Goal: Task Accomplishment & Management: Complete application form

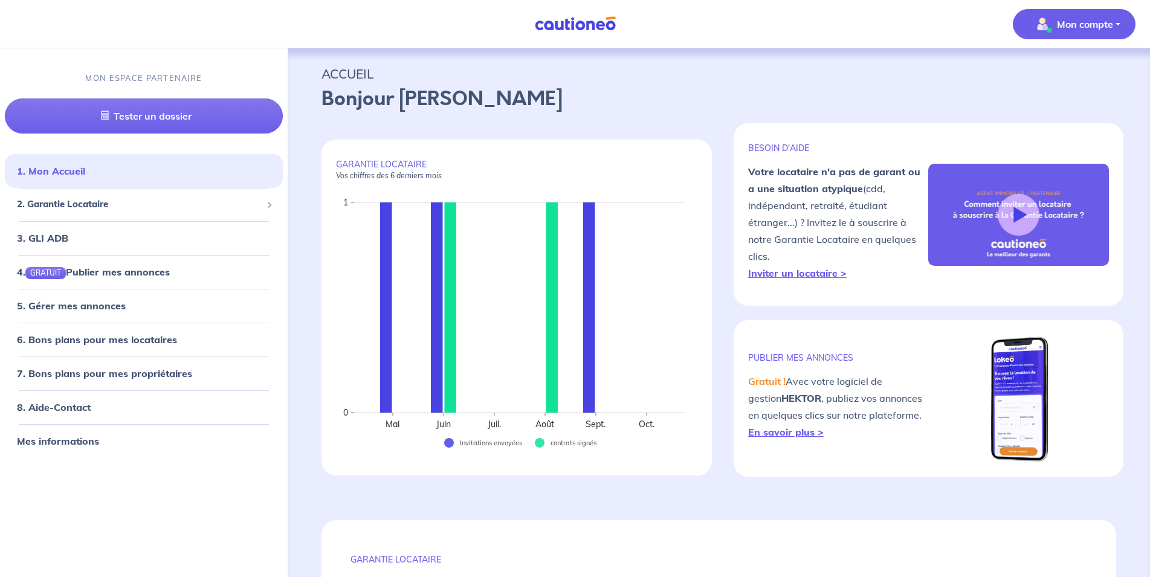
click at [1113, 30] on button "Mon compte" at bounding box center [1073, 24] width 123 height 30
click at [1076, 112] on link "Me déconnecter" at bounding box center [1061, 103] width 97 height 19
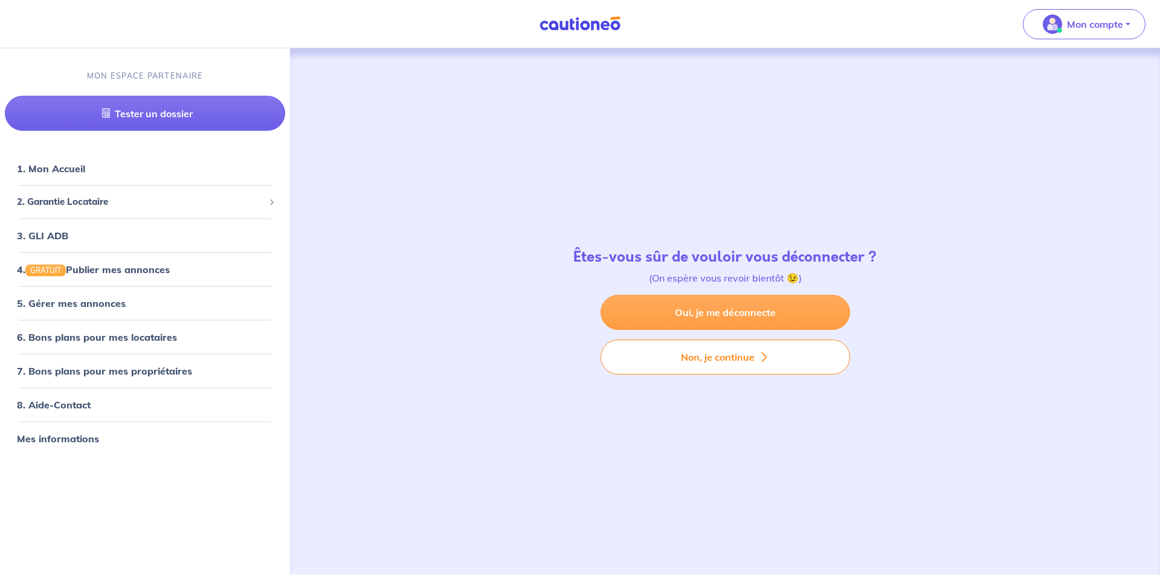
click at [777, 312] on link "Oui, je me déconnecte" at bounding box center [724, 312] width 249 height 35
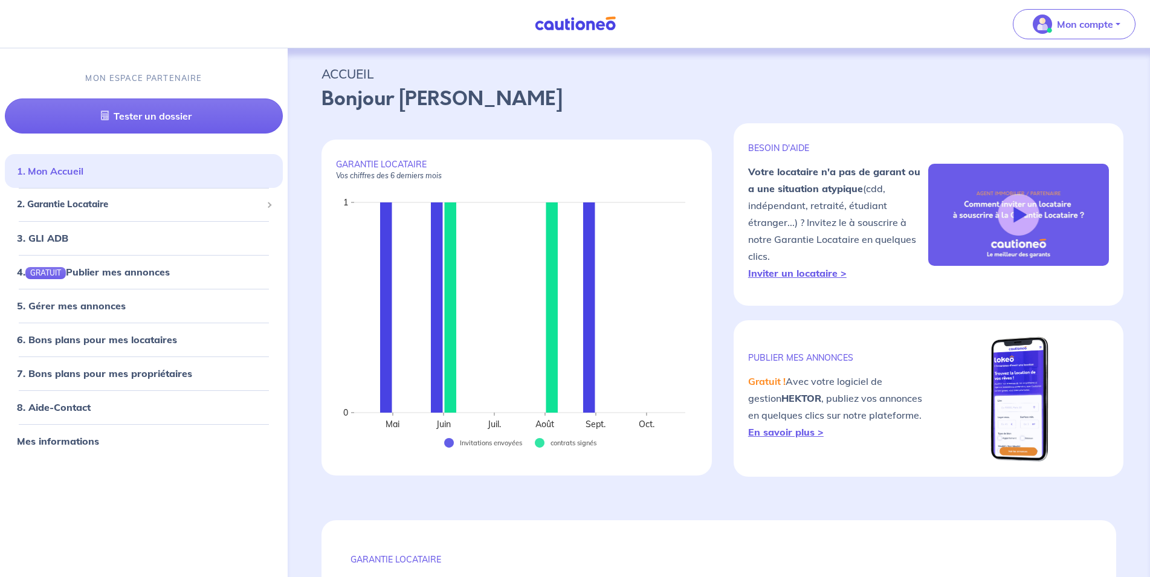
click at [83, 177] on link "1. Mon Accueil" at bounding box center [50, 171] width 66 height 12
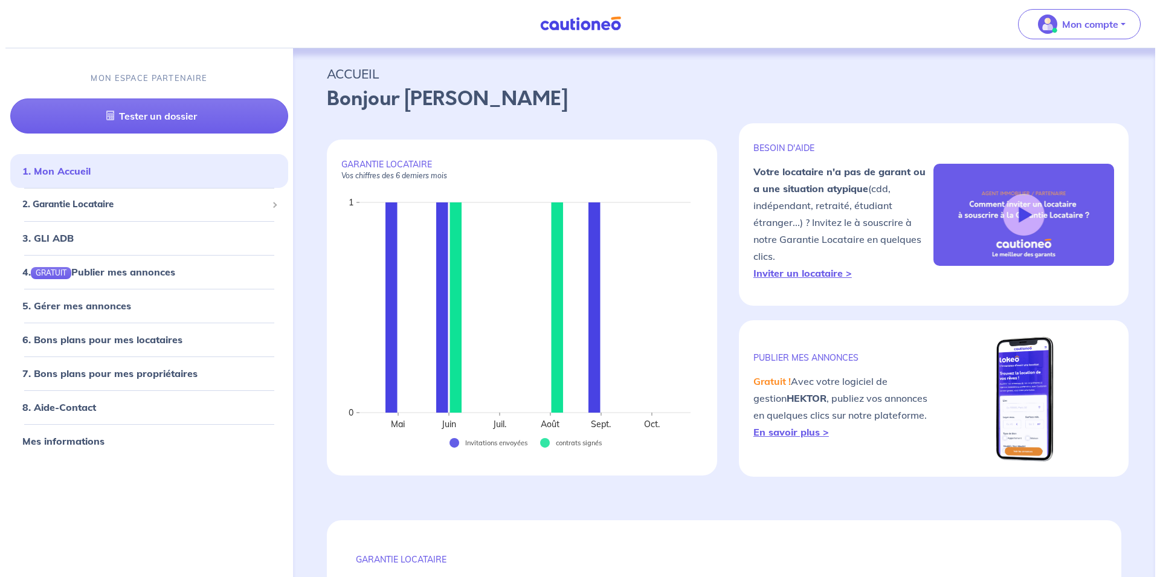
scroll to position [246, 0]
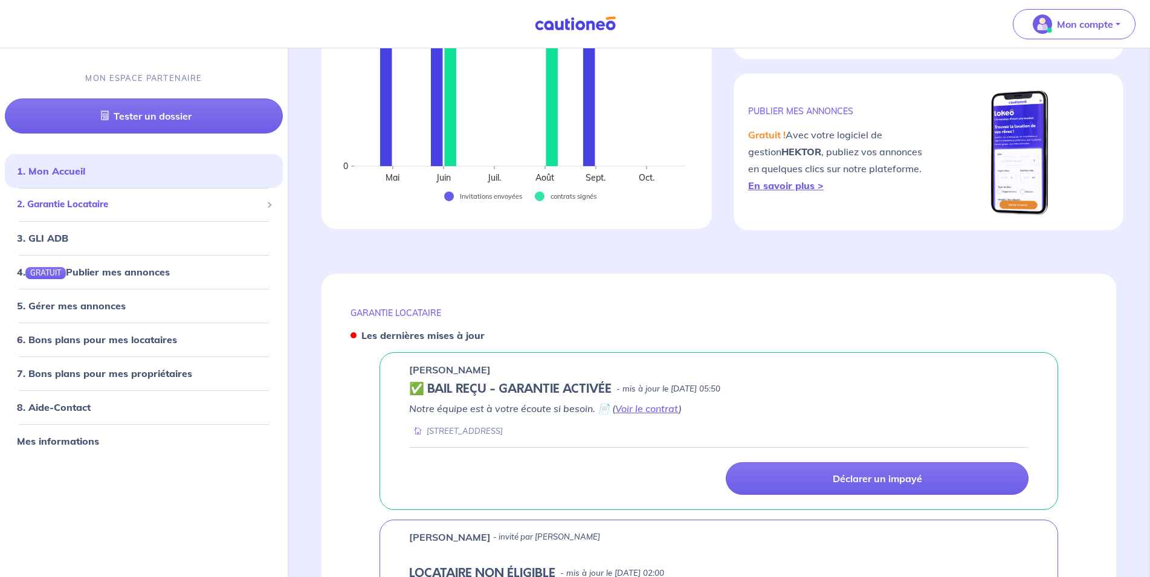
click at [90, 213] on div "2. Garantie Locataire" at bounding box center [144, 205] width 278 height 24
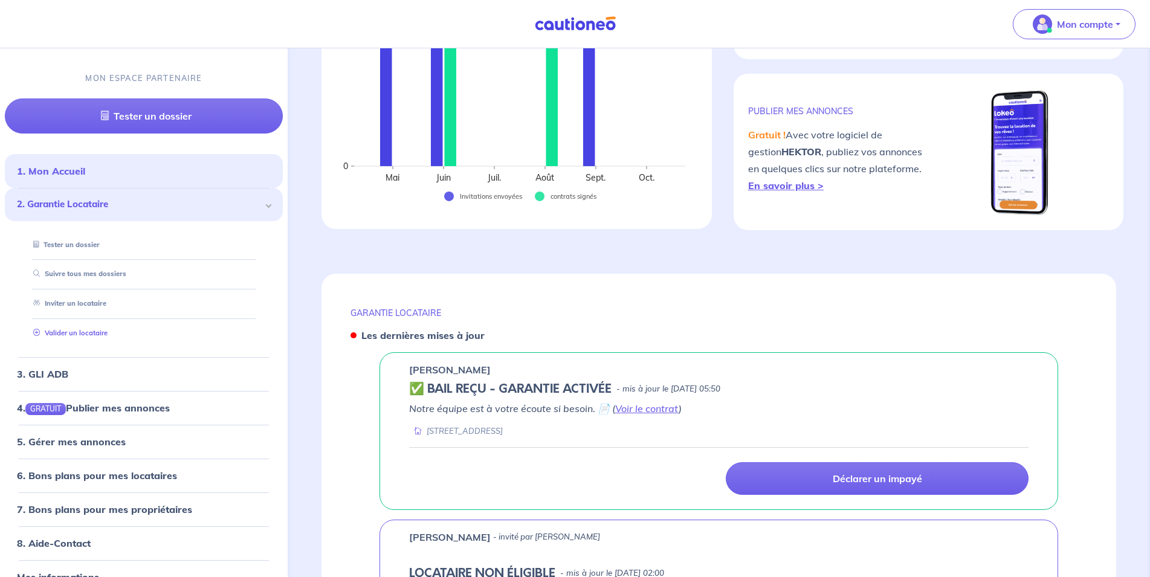
click at [63, 337] on link "Valider un locataire" at bounding box center [67, 333] width 79 height 8
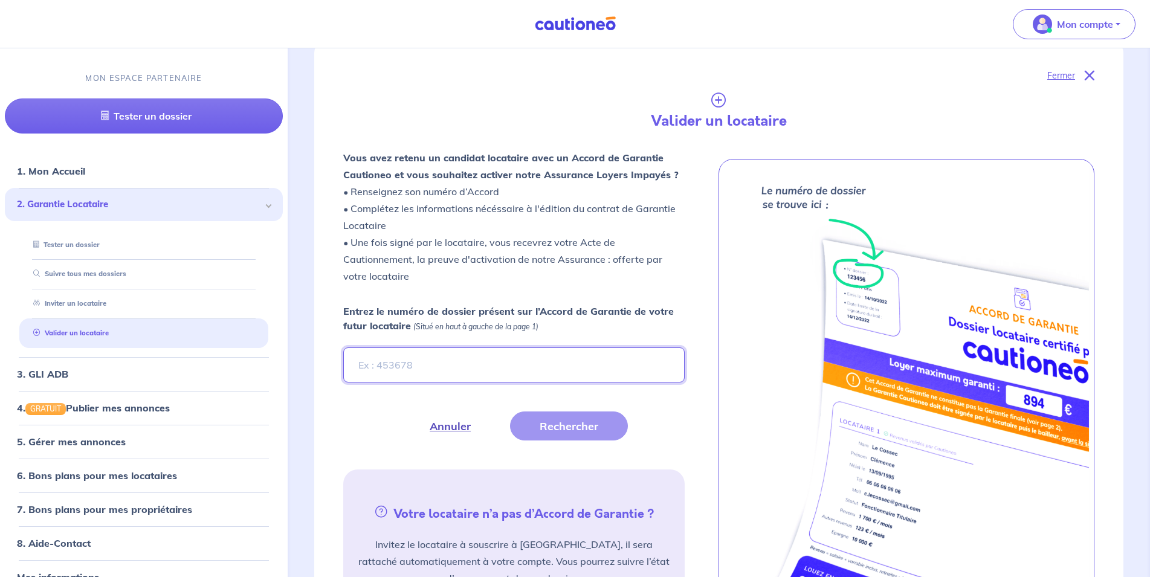
paste input "bZRnni"
type input "bZRnni"
click at [564, 437] on button "Rechercher" at bounding box center [569, 425] width 118 height 29
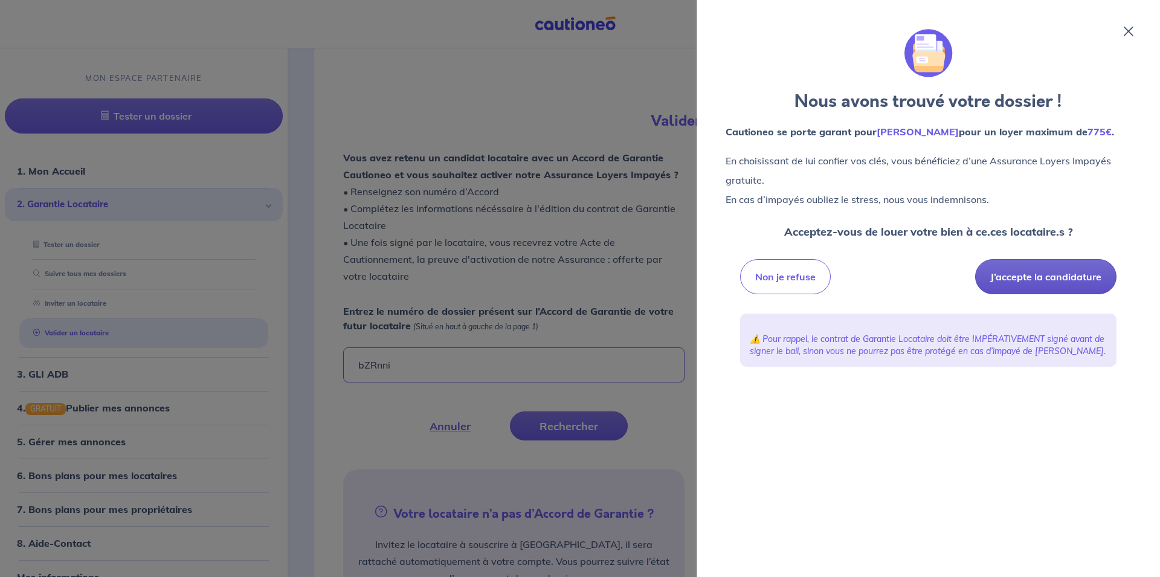
click at [1051, 284] on button "J’accepte la candidature" at bounding box center [1045, 276] width 141 height 35
click at [1033, 278] on button "J’accepte la candidature" at bounding box center [1045, 276] width 141 height 35
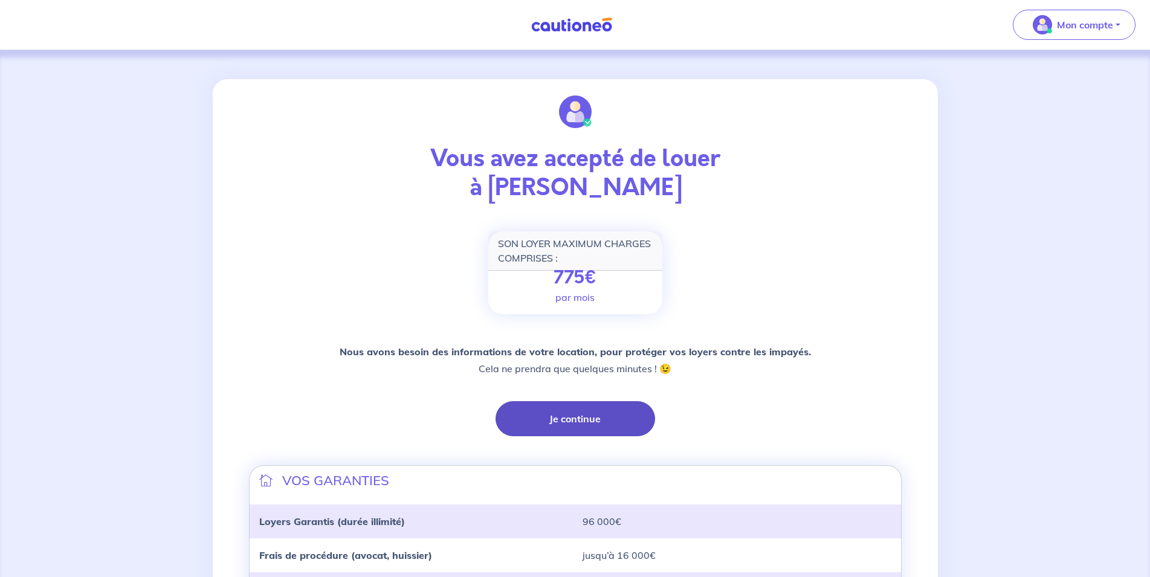
click at [594, 409] on button "Je continue" at bounding box center [574, 418] width 159 height 35
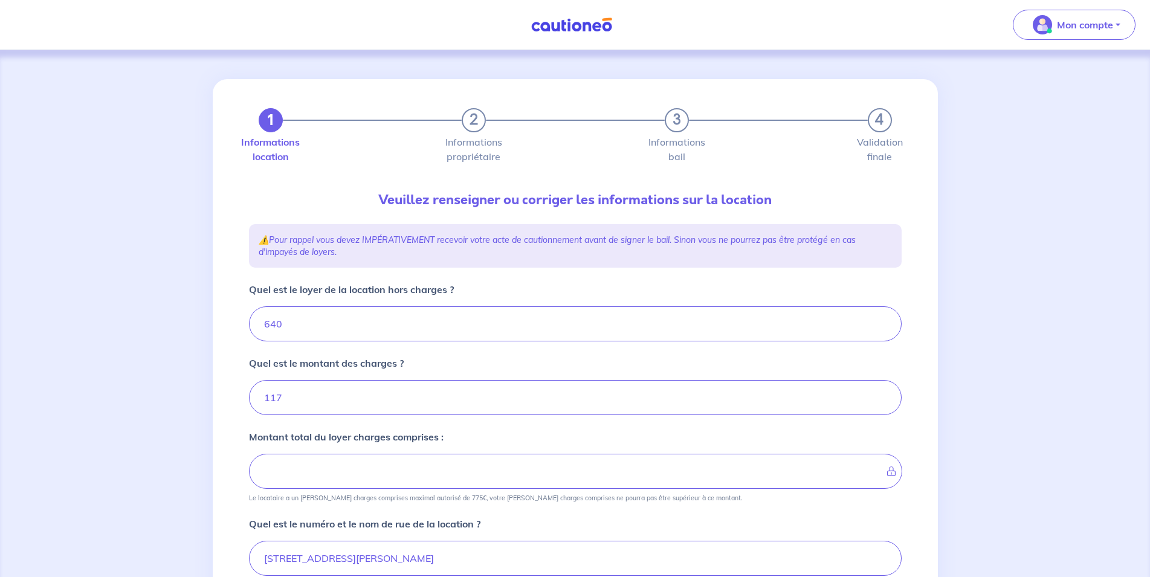
type input "757"
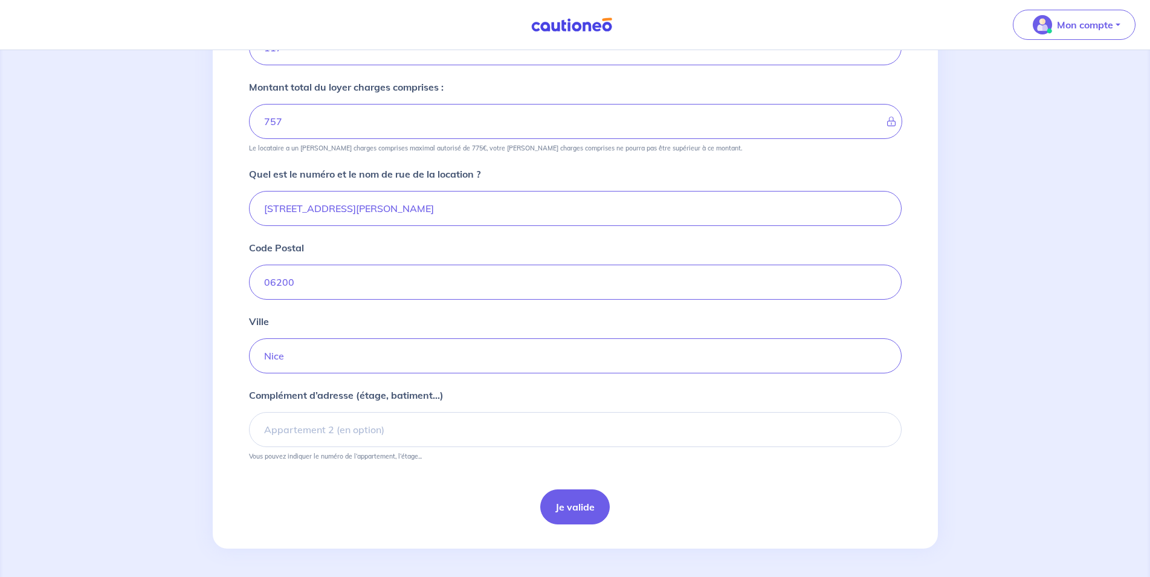
scroll to position [350, 0]
drag, startPoint x: 423, startPoint y: 445, endPoint x: 422, endPoint y: 418, distance: 26.6
click at [421, 444] on input "Complément d’adresse (étage, batiment...)" at bounding box center [575, 428] width 652 height 35
click at [327, 434] on input "residence de larchet" at bounding box center [575, 428] width 652 height 35
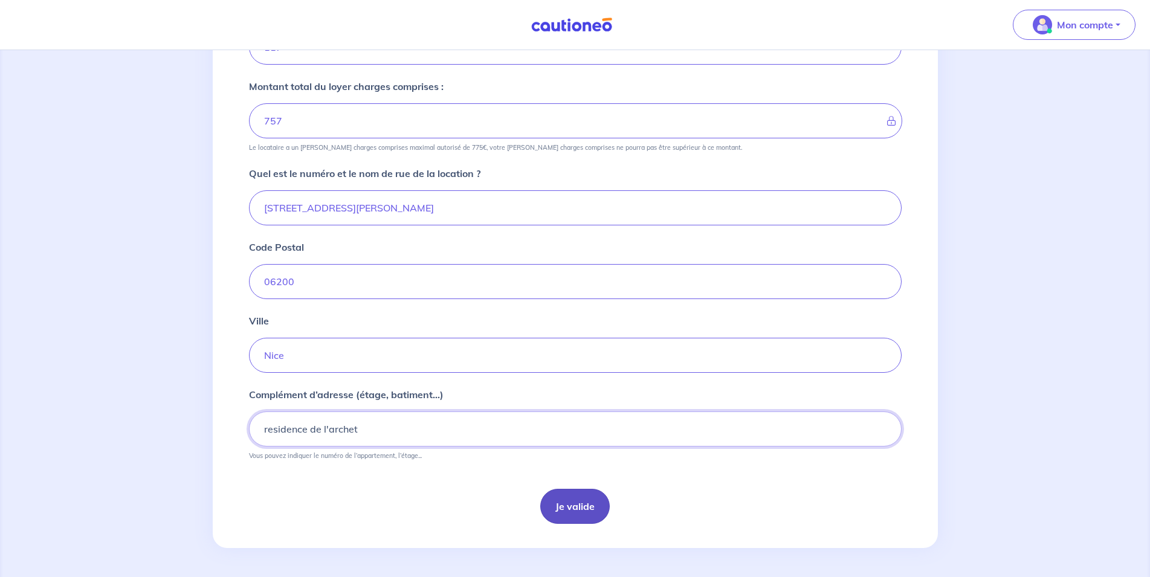
type input "residence de l'archet"
click at [563, 508] on button "Je valide" at bounding box center [574, 506] width 69 height 35
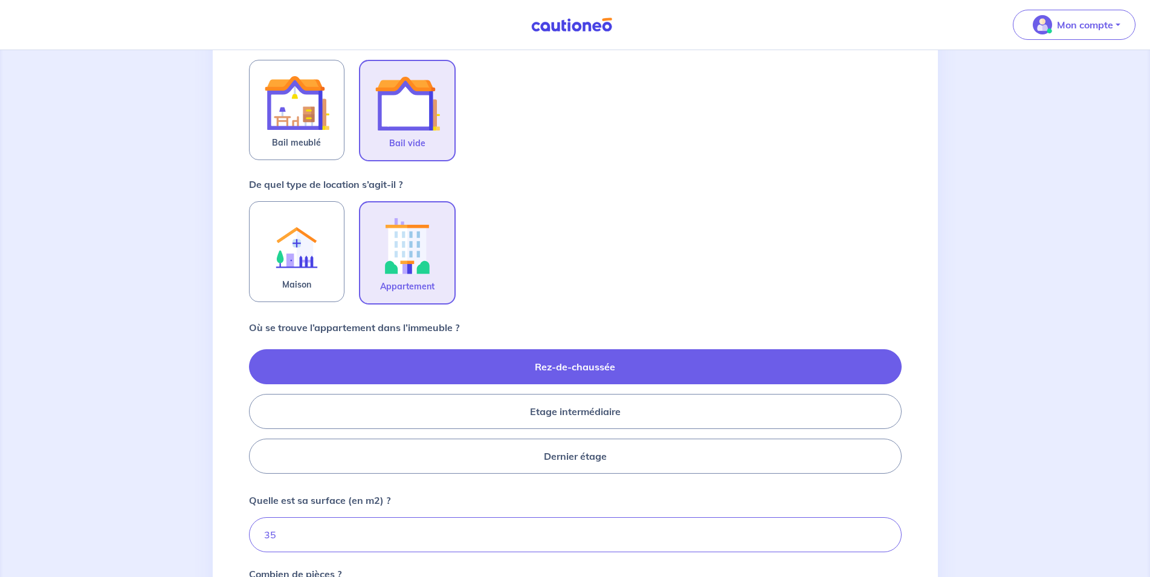
scroll to position [457, 0]
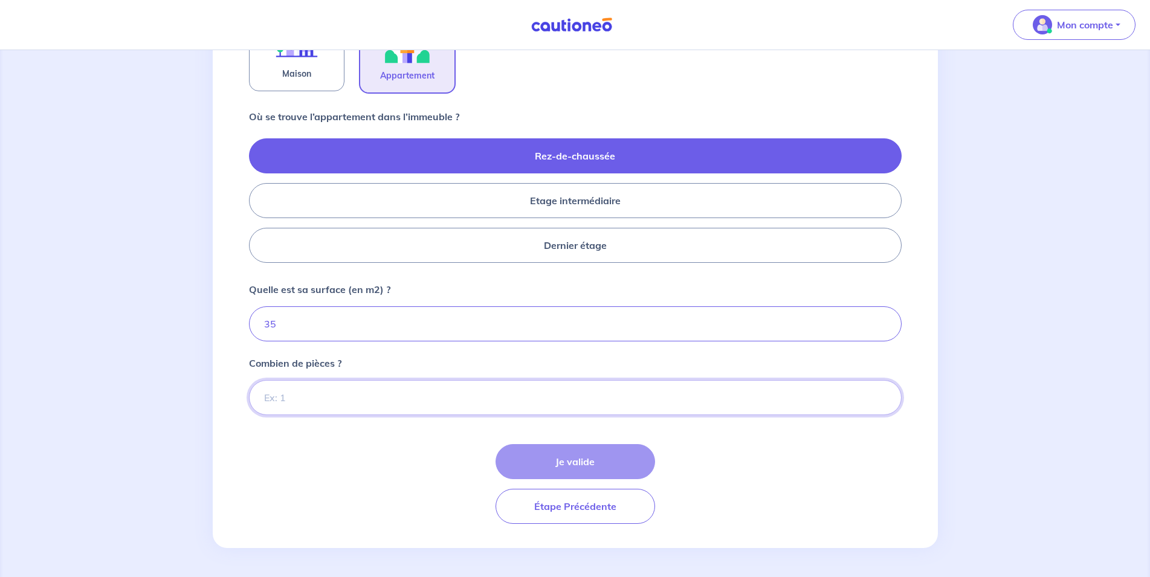
click at [422, 409] on input "Combien de pièces ?" at bounding box center [575, 397] width 652 height 35
type input "1"
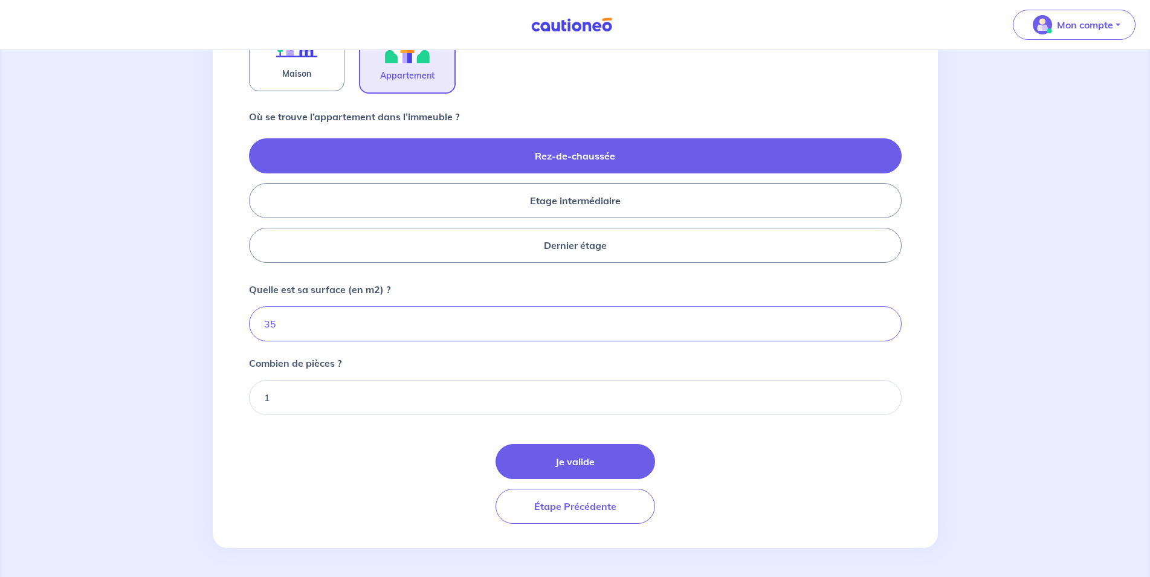
click at [529, 480] on div "Je valide Étape Précédente" at bounding box center [575, 484] width 652 height 80
click at [534, 462] on button "Je valide" at bounding box center [574, 461] width 159 height 35
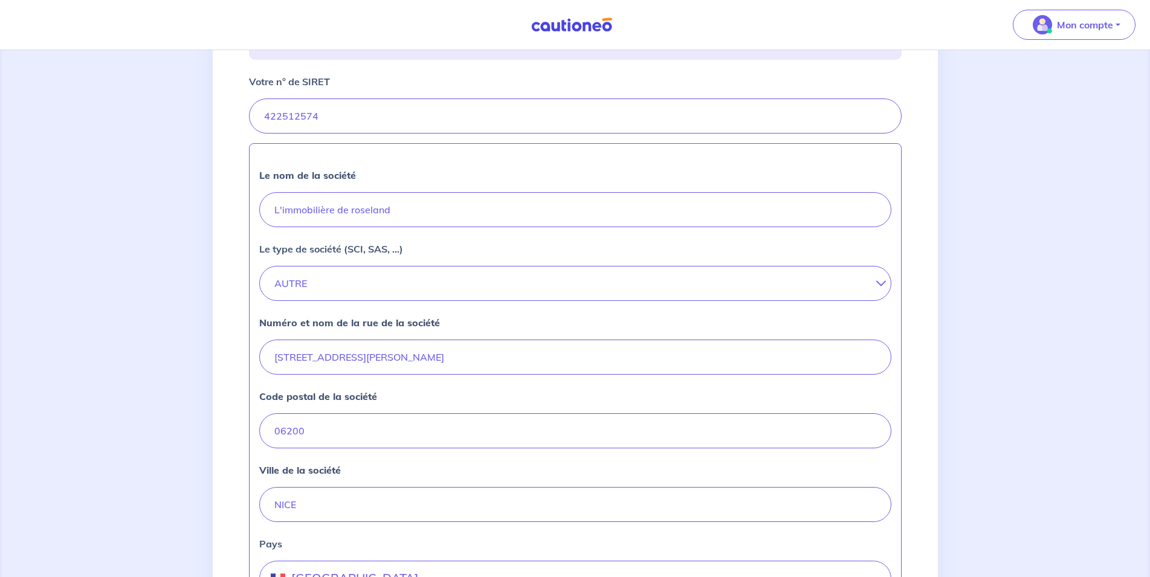
scroll to position [448, 0]
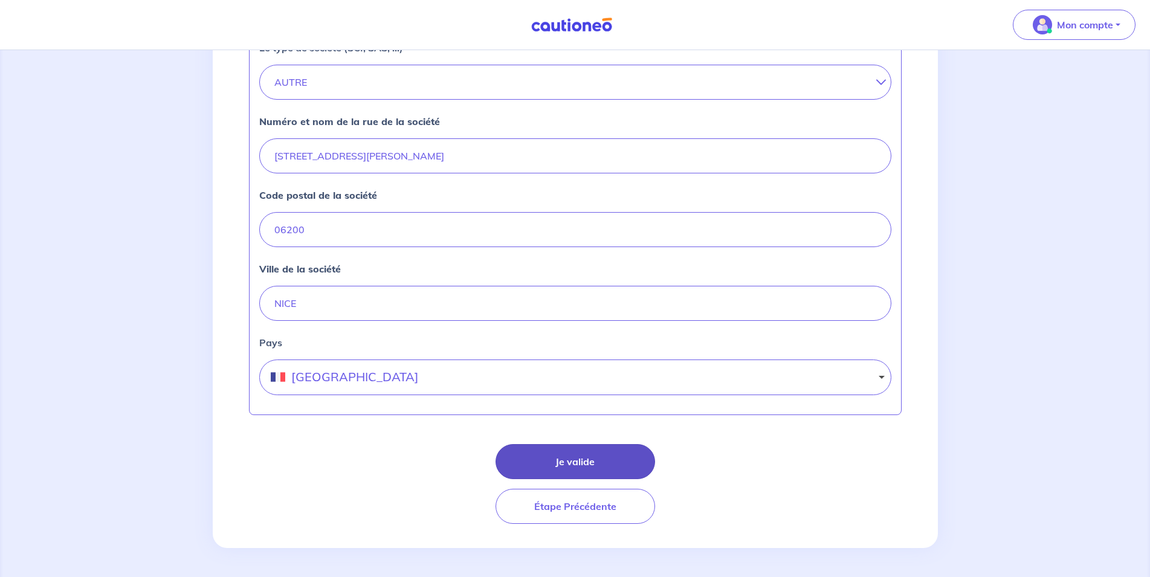
click at [564, 454] on button "Je valide" at bounding box center [574, 461] width 159 height 35
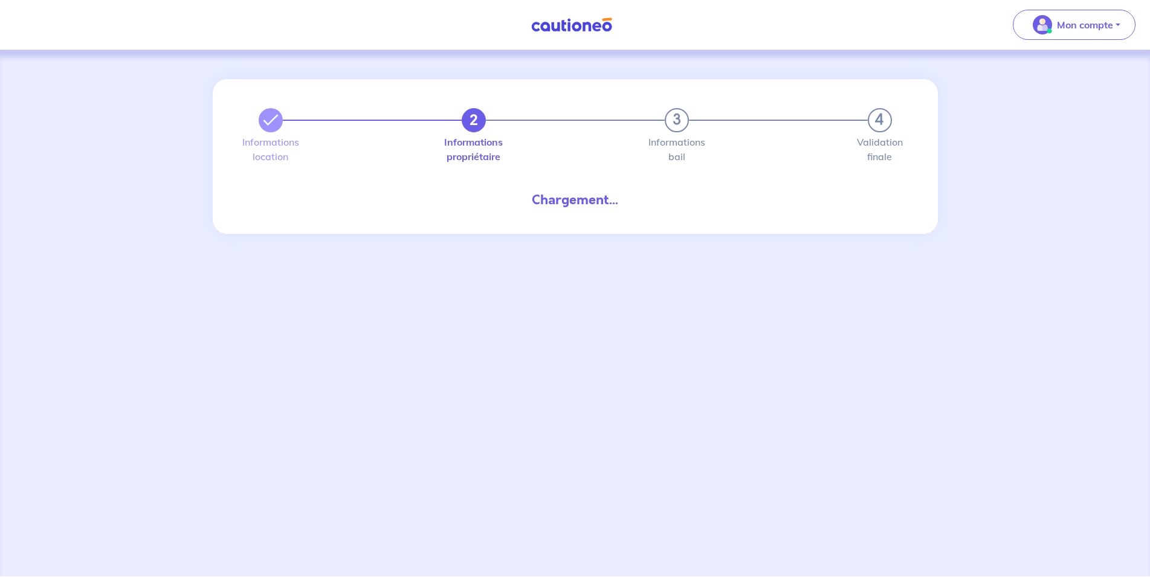
select select "FR"
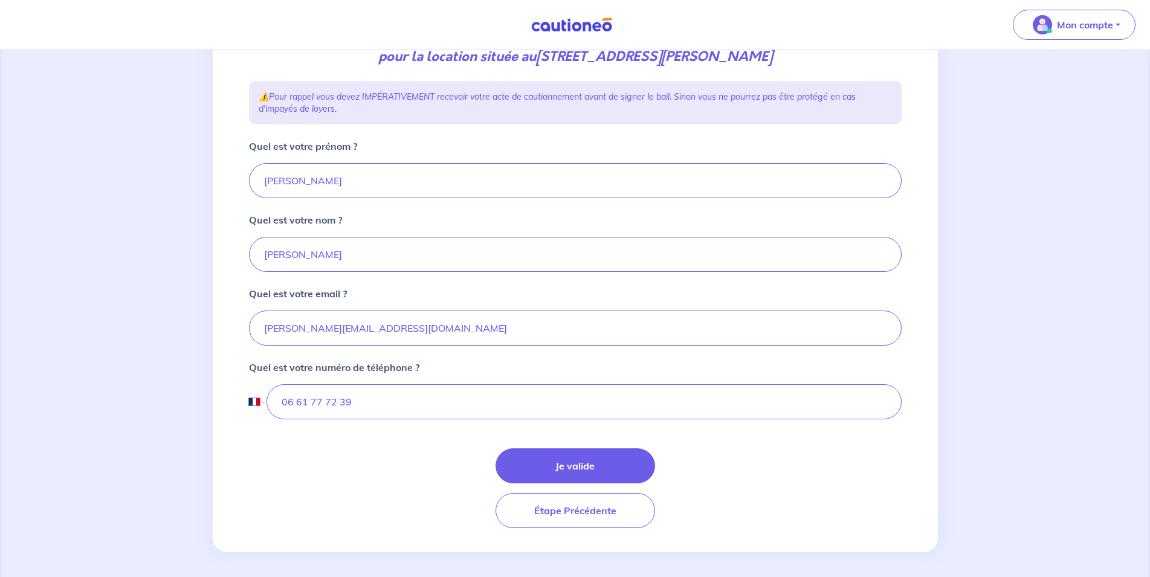
scroll to position [186, 0]
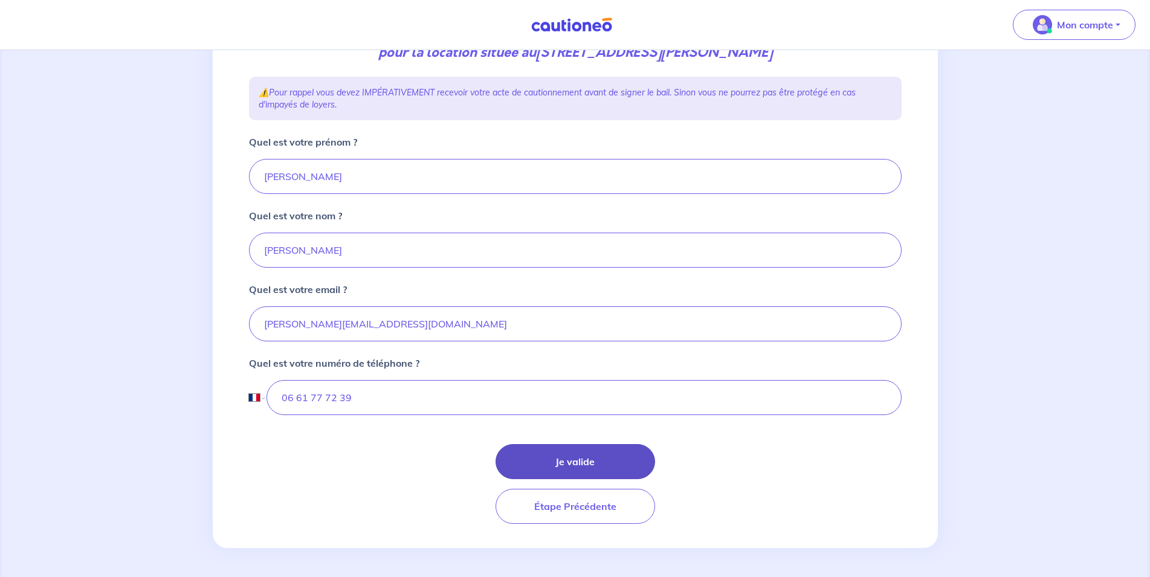
click at [538, 463] on button "Je valide" at bounding box center [574, 461] width 159 height 35
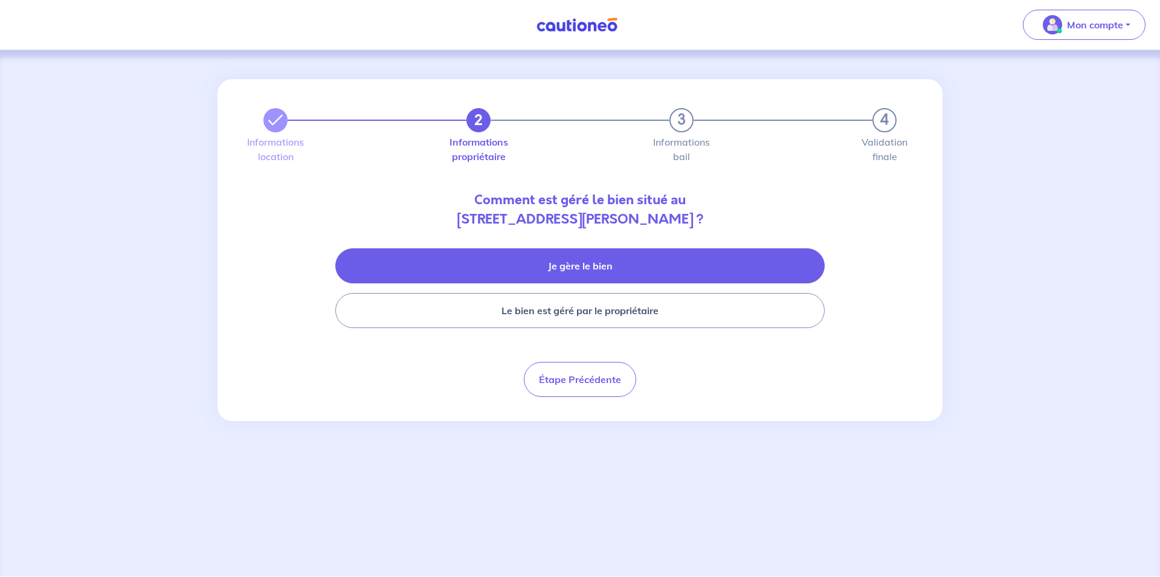
click at [555, 265] on button "Je gère le bien" at bounding box center [579, 265] width 489 height 35
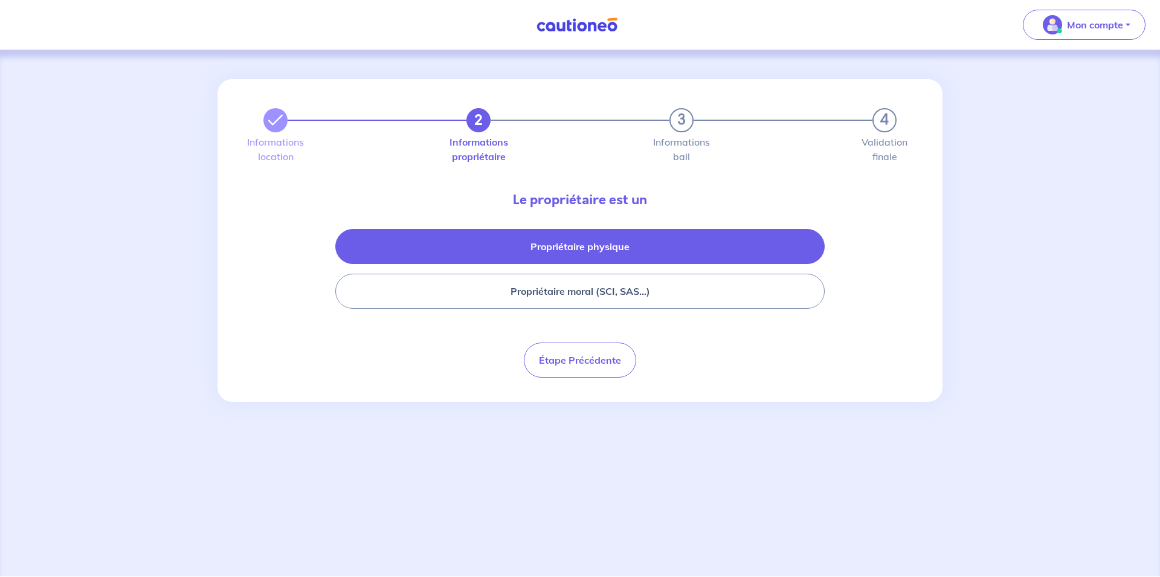
click at [592, 256] on button "Propriétaire physique" at bounding box center [579, 246] width 489 height 35
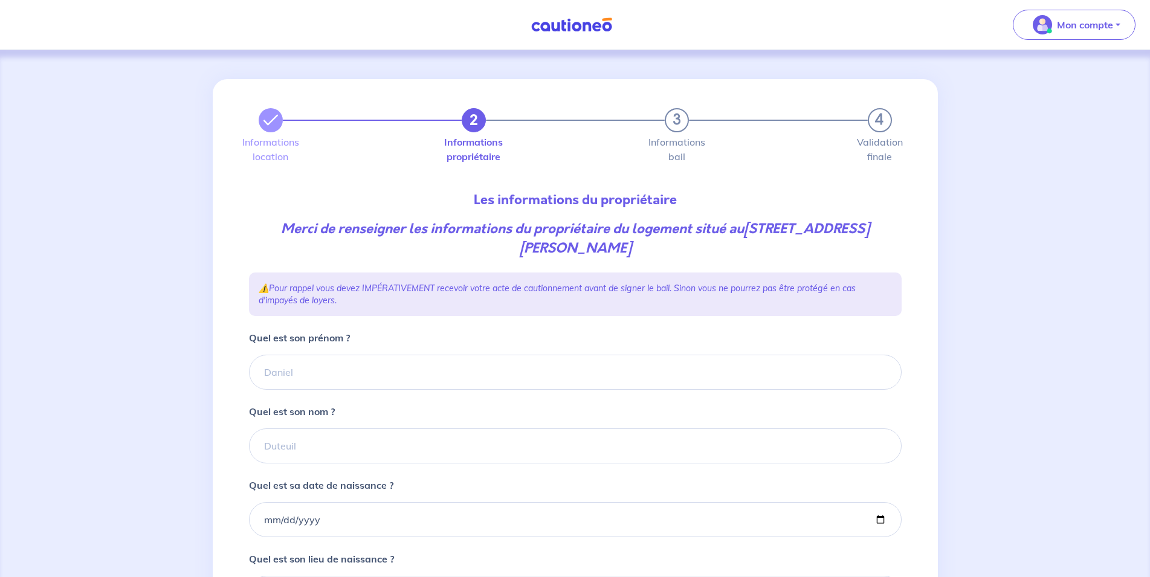
click at [384, 393] on form "Quel est son prénom ? Quel est son nom ? Quel est sa date de naissance ? Quel e…" at bounding box center [575, 524] width 652 height 389
click at [386, 379] on input "Quel est son prénom ?" at bounding box center [575, 372] width 652 height 35
type input "Francoise"
type input "LEMAITRE"
click at [309, 512] on input "Quel est sa date de naissance ?" at bounding box center [575, 519] width 652 height 35
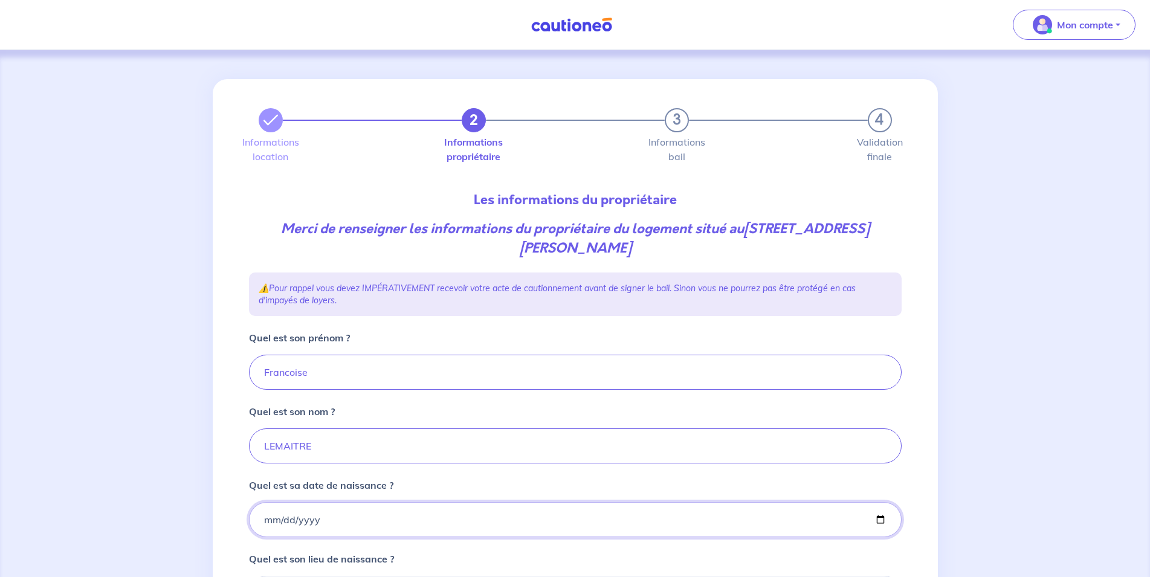
scroll to position [196, 0]
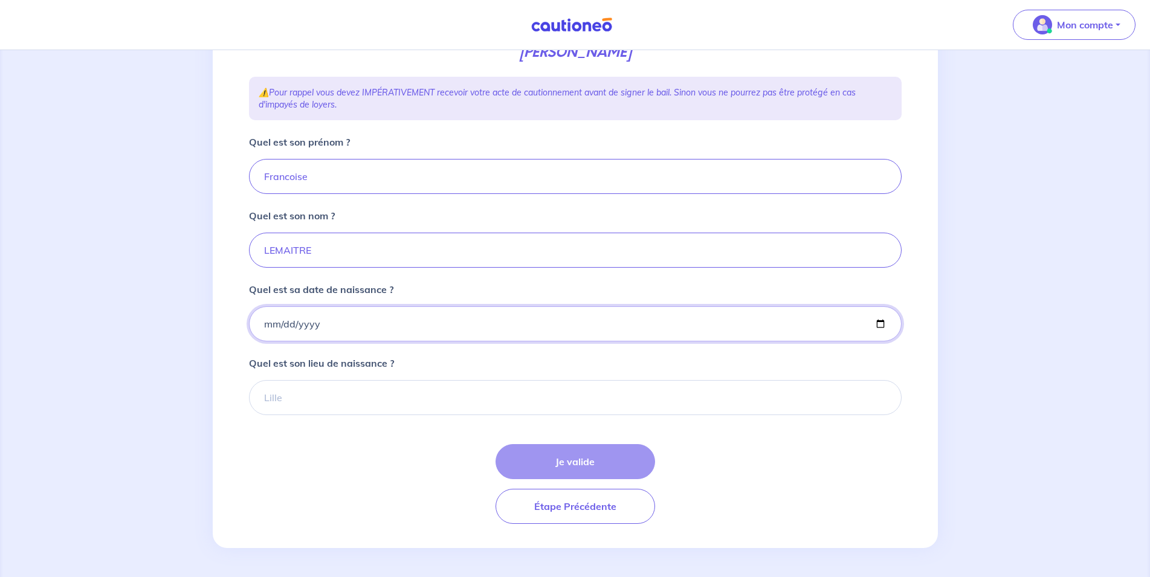
click at [268, 324] on input "Quel est sa date de naissance ?" at bounding box center [575, 323] width 652 height 35
click at [274, 329] on input "Quel est sa date de naissance ?" at bounding box center [575, 323] width 652 height 35
click at [268, 330] on input "Quel est sa date de naissance ?" at bounding box center [575, 323] width 652 height 35
click at [263, 332] on input "Quel est sa date de naissance ?" at bounding box center [575, 323] width 652 height 35
click at [265, 324] on input "Quel est sa date de naissance ?" at bounding box center [575, 323] width 652 height 35
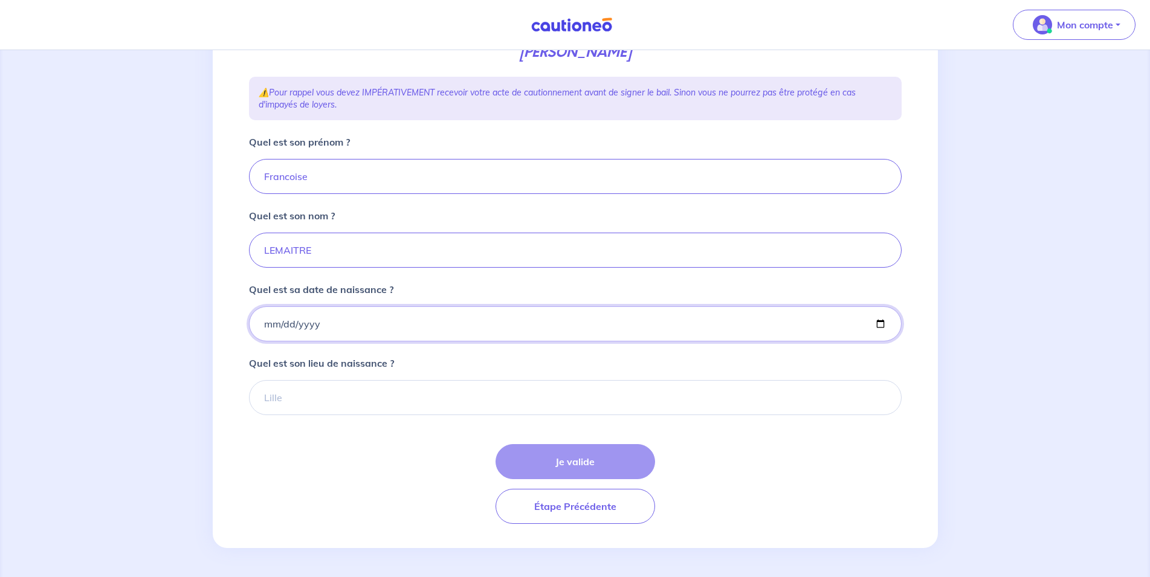
click at [271, 324] on input "Quel est sa date de naissance ?" at bounding box center [575, 323] width 652 height 35
click at [301, 325] on input "Quel est sa date de naissance ?" at bounding box center [575, 323] width 652 height 35
click at [259, 324] on input "Quel est sa date de naissance ?" at bounding box center [575, 323] width 652 height 35
click at [270, 320] on input "Quel est sa date de naissance ?" at bounding box center [575, 323] width 652 height 35
type input "1947-08-27"
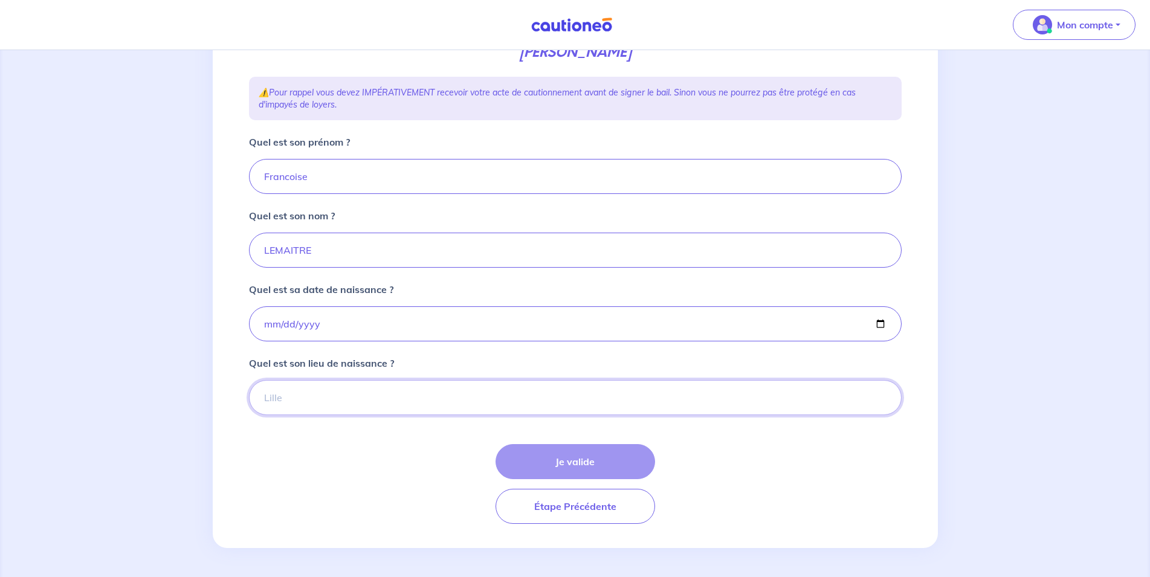
click at [396, 395] on input "Quel est son lieu de naissance ?" at bounding box center [575, 397] width 652 height 35
drag, startPoint x: 283, startPoint y: 395, endPoint x: 275, endPoint y: 397, distance: 7.5
click at [275, 397] on input "GRONVILLE" at bounding box center [575, 397] width 652 height 35
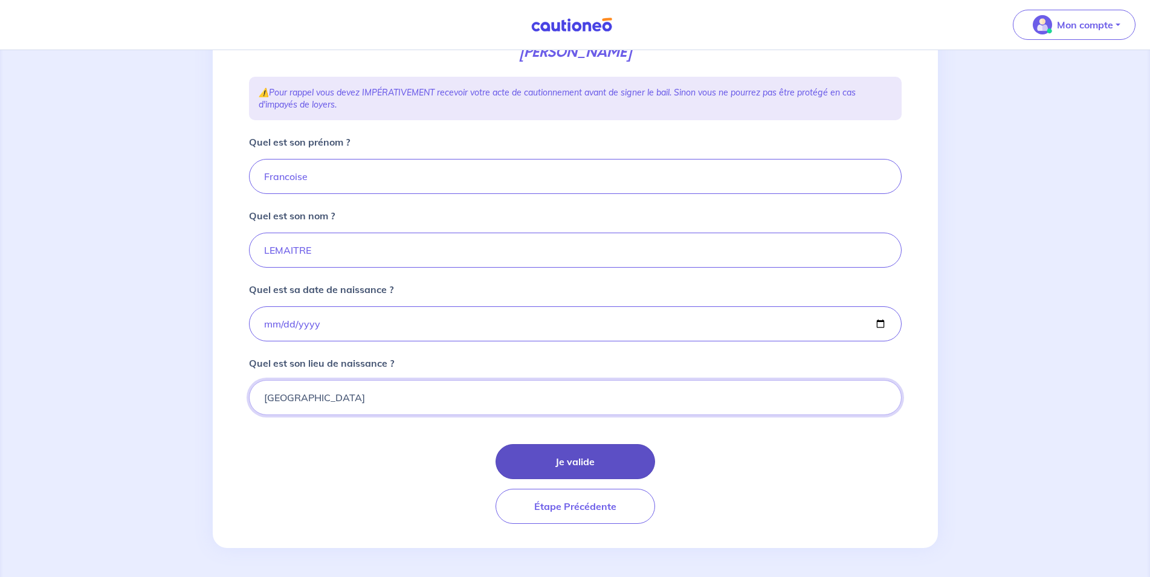
type input "GRANVILLE"
click at [532, 463] on button "Je valide" at bounding box center [574, 461] width 159 height 35
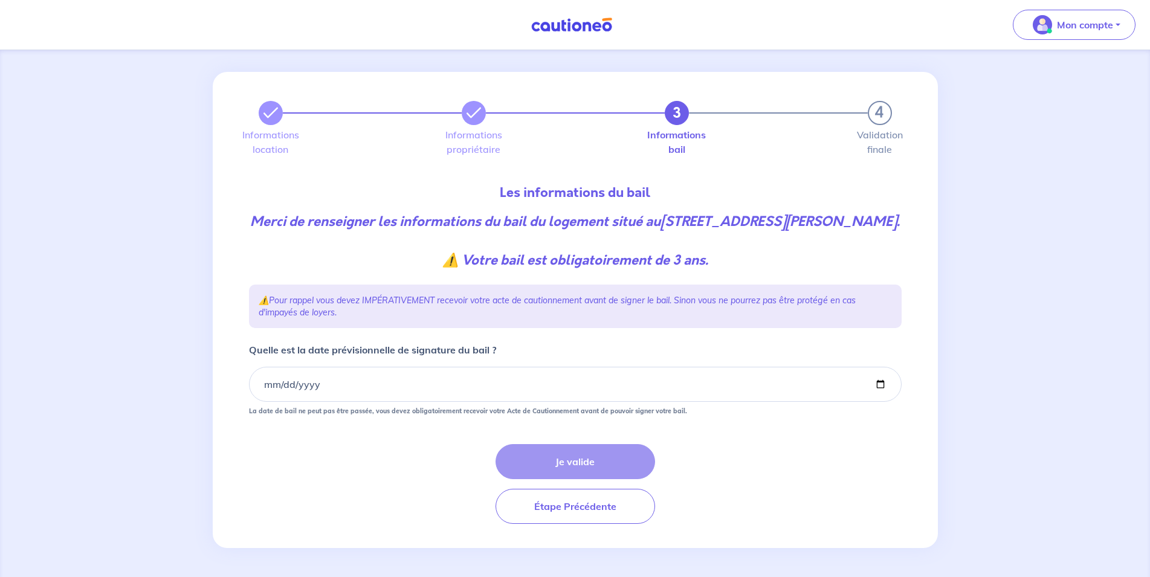
scroll to position [27, 0]
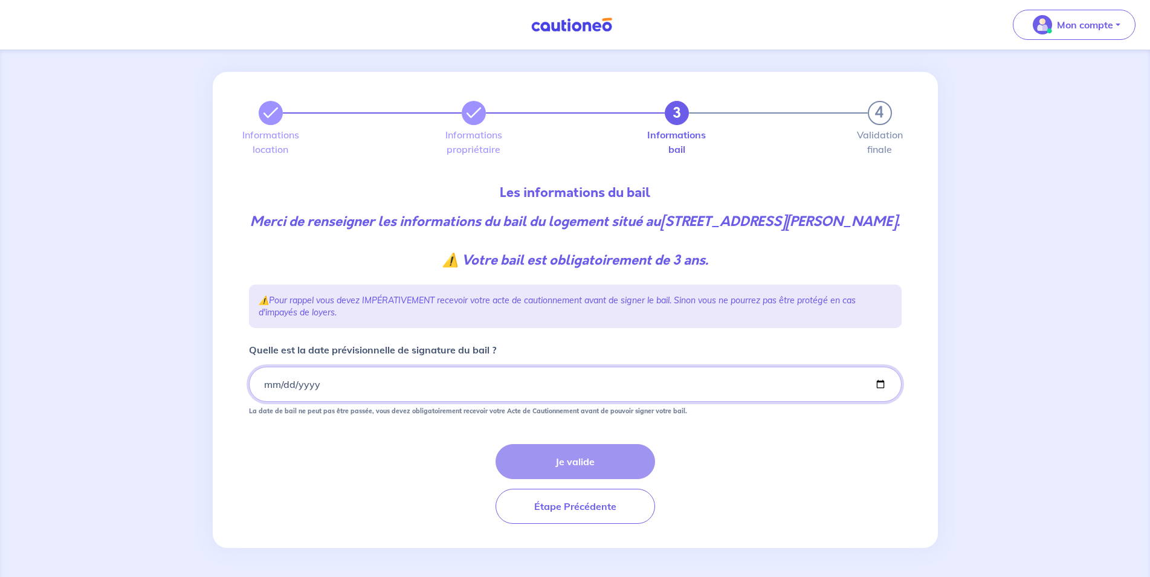
click at [291, 381] on input "Quelle est la date prévisionnelle de signature du bail ?" at bounding box center [575, 384] width 652 height 35
click at [263, 392] on input "Quelle est la date prévisionnelle de signature du bail ?" at bounding box center [575, 384] width 652 height 35
type input "2025-10-15"
click at [578, 459] on button "Je valide" at bounding box center [574, 461] width 159 height 35
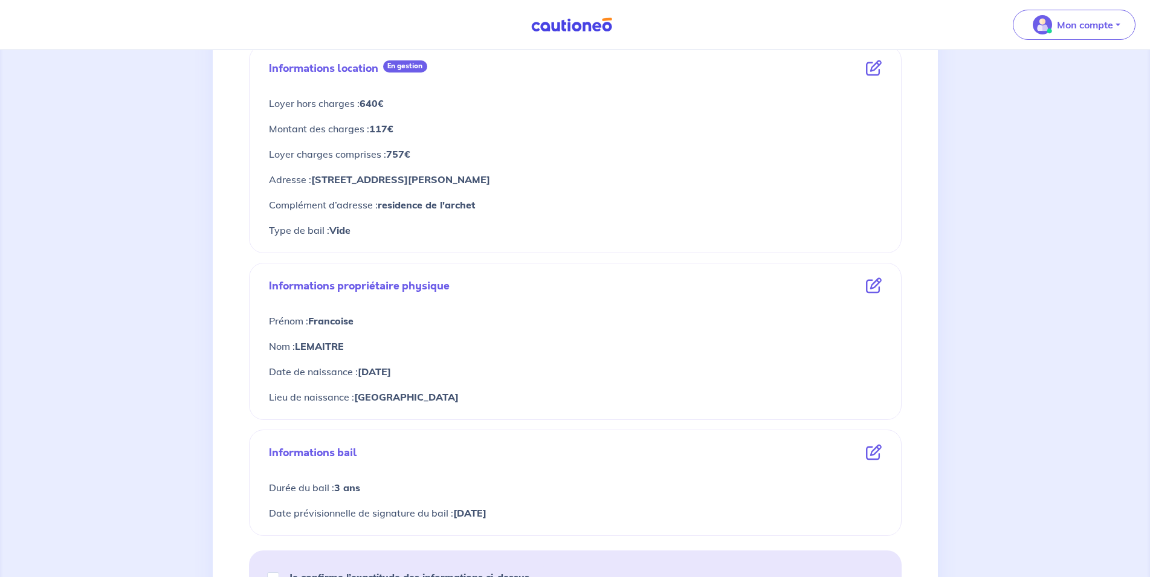
scroll to position [436, 0]
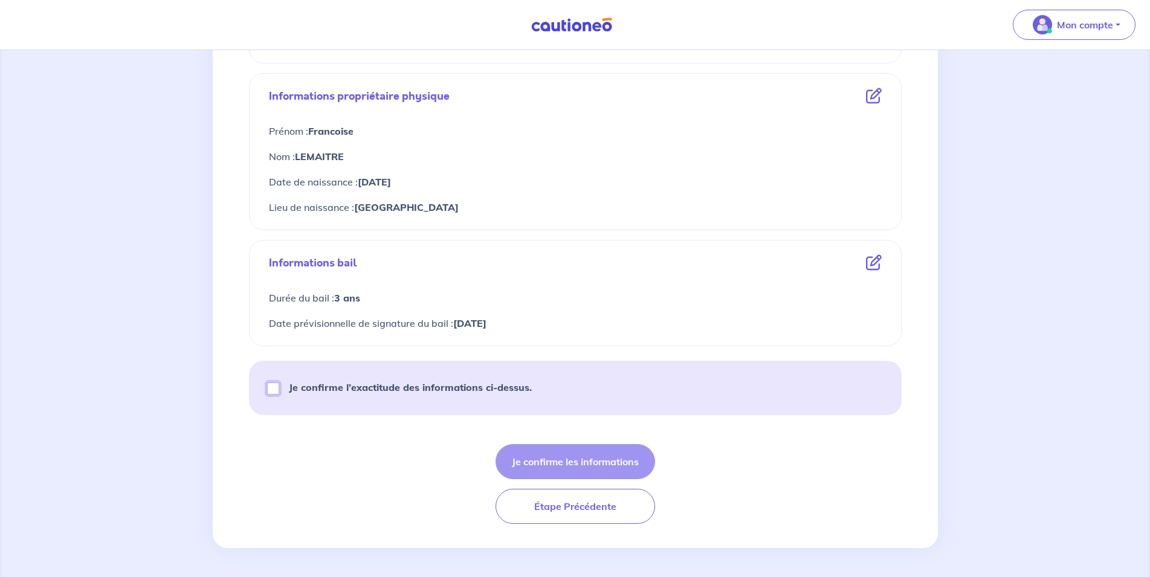
click at [275, 389] on input "Je confirme l’exactitude des informations ci-dessus." at bounding box center [273, 388] width 12 height 12
checkbox input "true"
click at [544, 472] on button "Je confirme les informations" at bounding box center [574, 461] width 159 height 35
